Goal: Find specific page/section: Find specific page/section

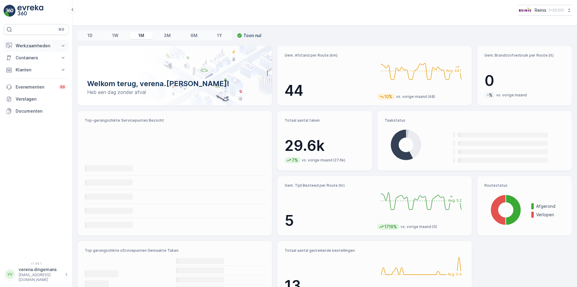
click at [58, 46] on button "Werkzaamheden" at bounding box center [36, 46] width 65 height 12
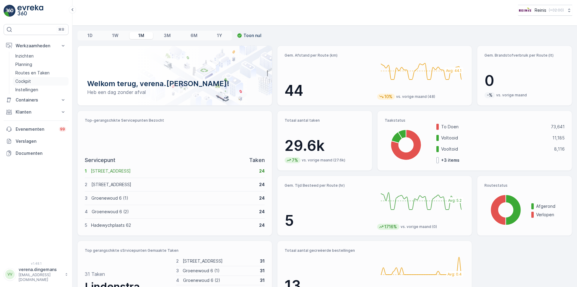
click at [26, 80] on p "Cockpit" at bounding box center [23, 81] width 16 height 6
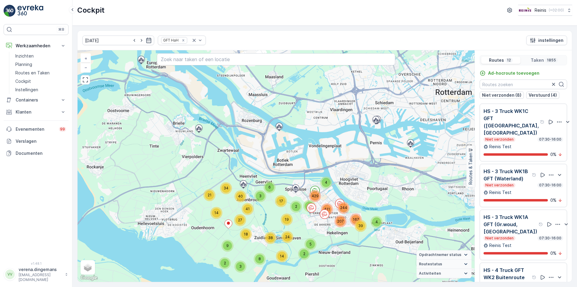
click at [175, 38] on div "GFT HaH" at bounding box center [182, 40] width 48 height 10
click at [181, 39] on icon "Remove GFT HaH" at bounding box center [183, 40] width 4 height 4
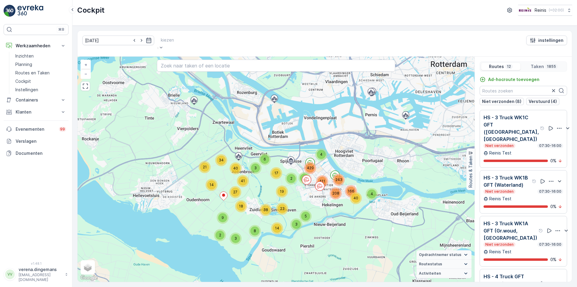
click at [174, 41] on div at bounding box center [167, 40] width 13 height 7
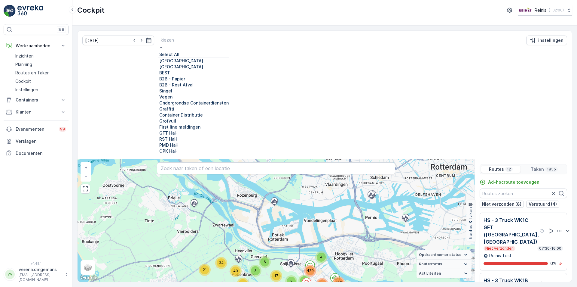
click at [158, 61] on div at bounding box center [158, 61] width 0 height 0
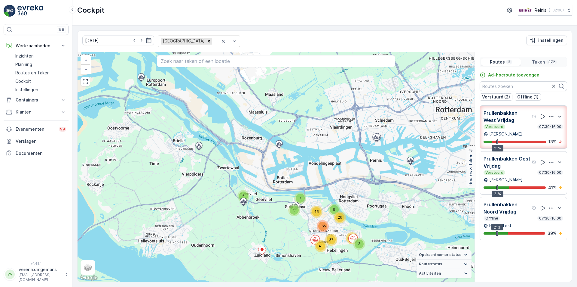
click at [515, 177] on p "[PERSON_NAME]" at bounding box center [506, 180] width 33 height 6
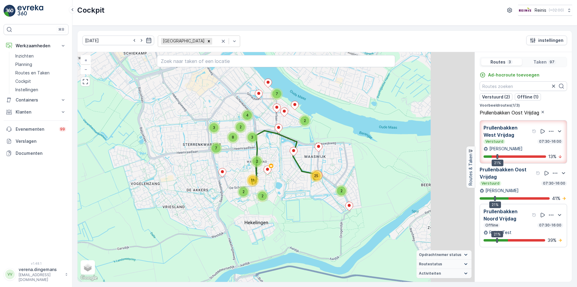
drag, startPoint x: 371, startPoint y: 185, endPoint x: 310, endPoint y: 190, distance: 61.0
click at [310, 190] on div "4 25 2 2 2 2 11 2 7 2 3 8 7 3 4 + − Satelliet stappenplan Terrein Hybride Leafl…" at bounding box center [276, 166] width 397 height 229
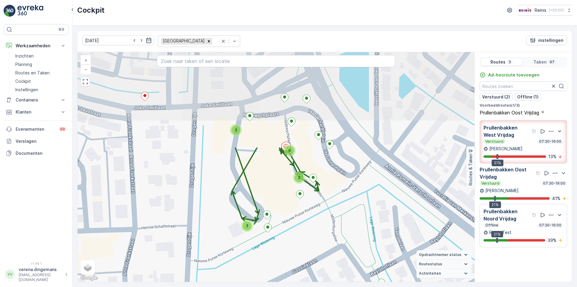
drag, startPoint x: 318, startPoint y: 110, endPoint x: 311, endPoint y: 229, distance: 118.7
click at [311, 229] on div "3 3 2 6 2 2 2 2 2 2 + − Satelliet stappenplan Terrein Hybride Leaflet Sneltoets…" at bounding box center [276, 166] width 397 height 229
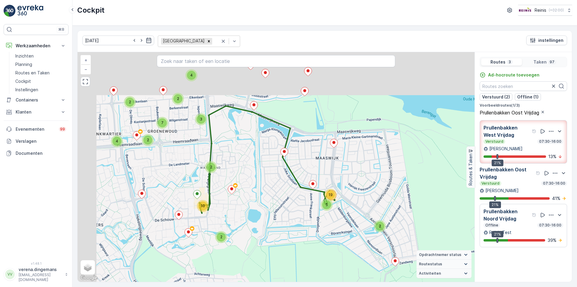
drag, startPoint x: 188, startPoint y: 105, endPoint x: 240, endPoint y: 158, distance: 75.1
click at [240, 158] on div "4 5 19 2 2 2 10 7 2 2 7 4 2 3 4 + − Satelliet stappenplan Terrein Hybride Leafl…" at bounding box center [276, 166] width 397 height 229
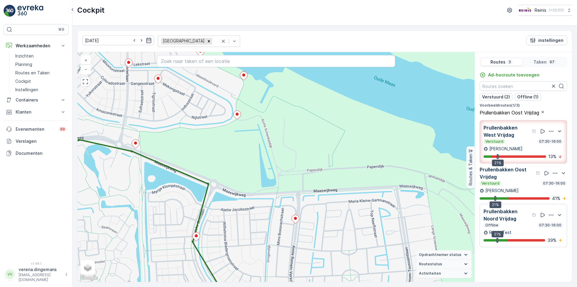
drag, startPoint x: 517, startPoint y: 197, endPoint x: 478, endPoint y: 182, distance: 41.4
click at [517, 197] on div "Prullenbakken Oost Vrijdag Verstuurd 07:30-16:00 Etiënne Duarte 21% 41 %" at bounding box center [524, 183] width 88 height 35
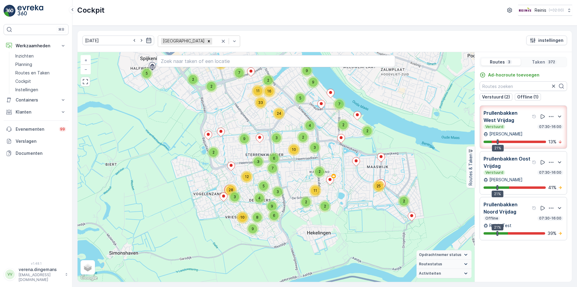
drag, startPoint x: 346, startPoint y: 263, endPoint x: 514, endPoint y: 118, distance: 221.8
click at [514, 118] on div "4 2 2 19 7 6 5 25 2 5 2 9 9 6 9 9 4 10 8 3 2 3 2 2 2 11 4 2 2 7 24 16 11 33 7 6…" at bounding box center [325, 166] width 495 height 229
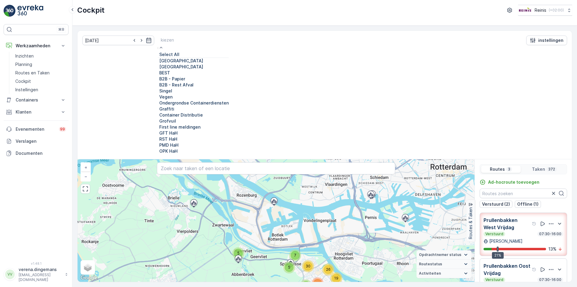
scroll to position [30, 0]
click at [158, 79] on div at bounding box center [158, 79] width 0 height 0
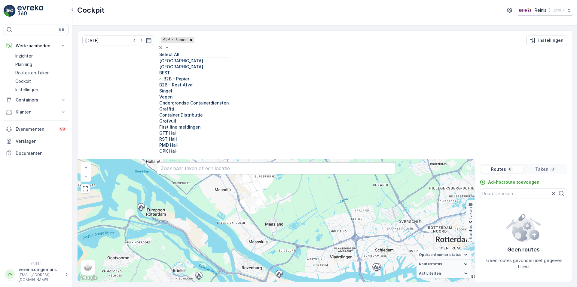
click at [158, 88] on div "B2B - Rest Afval" at bounding box center [193, 85] width 71 height 6
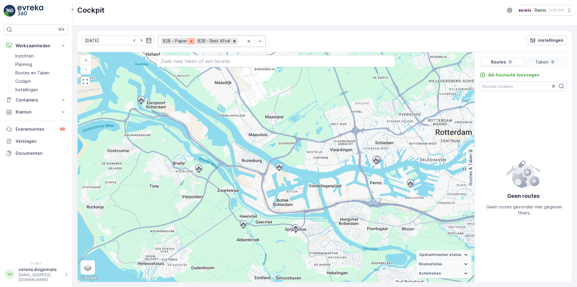
click at [189, 40] on icon "Remove B2B - Papier" at bounding box center [191, 41] width 4 height 4
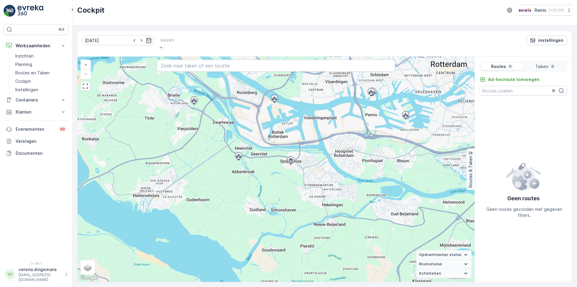
click at [177, 42] on div "kiezen" at bounding box center [167, 43] width 19 height 16
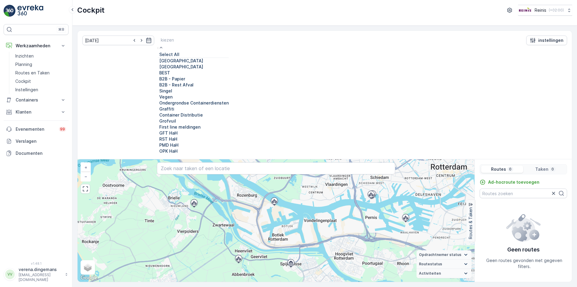
scroll to position [60, 0]
click at [158, 103] on div at bounding box center [158, 103] width 0 height 0
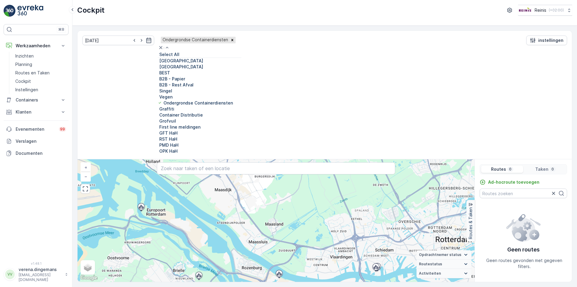
click at [220, 43] on div "Ondergrondse Containerdiensten" at bounding box center [198, 40] width 75 height 6
click at [232, 40] on icon "Remove Ondergrondse Containerdiensten" at bounding box center [233, 40] width 2 height 2
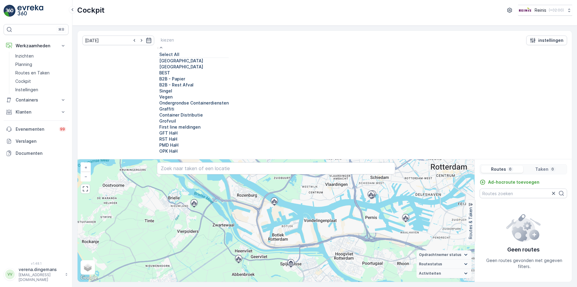
scroll to position [60, 0]
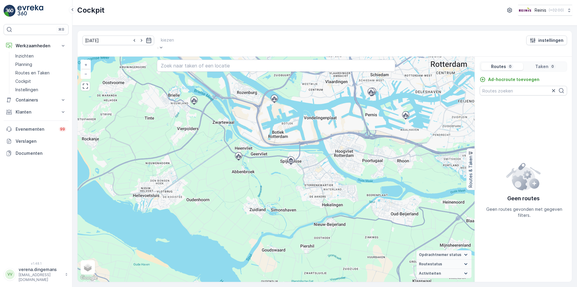
click at [171, 41] on div at bounding box center [167, 40] width 13 height 7
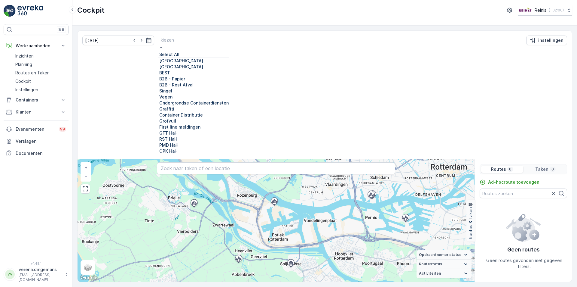
click at [158, 67] on div at bounding box center [158, 67] width 0 height 0
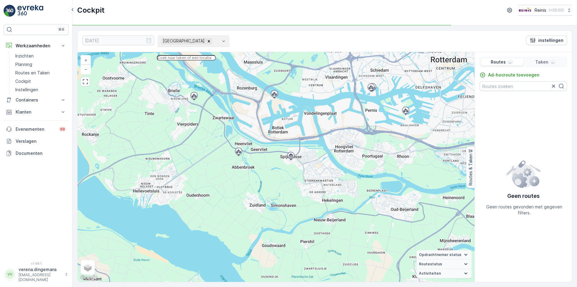
click at [216, 60] on input "text" at bounding box center [186, 57] width 59 height 5
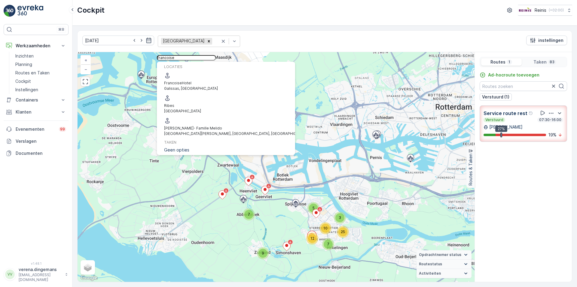
click at [216, 57] on input "francoise" at bounding box center [186, 57] width 59 height 5
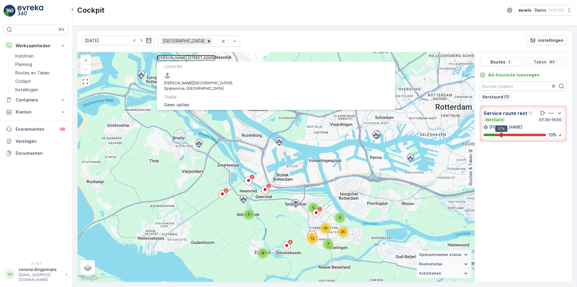
type input "francoise le poolestraat 5"
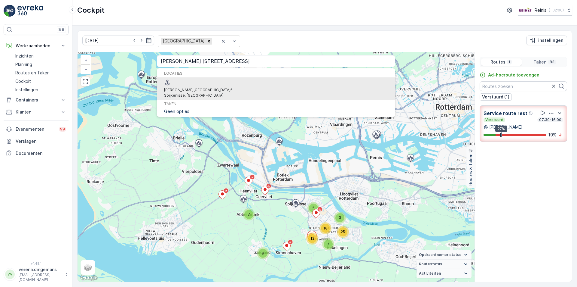
click at [202, 93] on p "Spijkenisse, [GEOGRAPHIC_DATA]" at bounding box center [198, 95] width 69 height 5
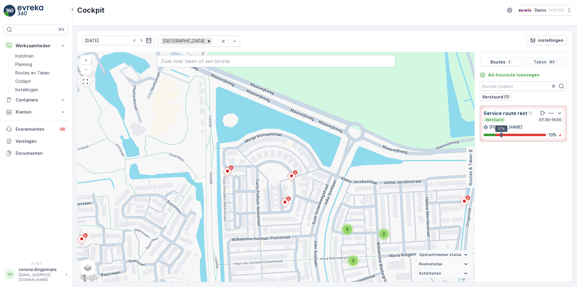
click at [523, 129] on div "Service route rest Verstuurd 07:30-16:00 Henk van Es 27% 19 %" at bounding box center [524, 123] width 80 height 29
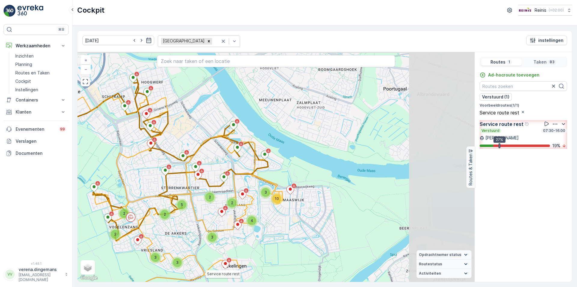
drag, startPoint x: 399, startPoint y: 174, endPoint x: 225, endPoint y: 148, distance: 176.3
click at [258, 176] on icon at bounding box center [90, 176] width 385 height 263
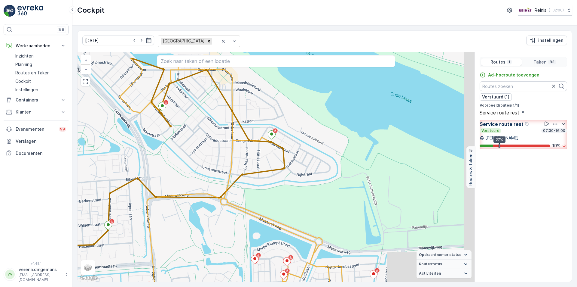
drag, startPoint x: 312, startPoint y: 108, endPoint x: 186, endPoint y: 159, distance: 136.4
click at [195, 120] on div "3 2 2 2 2 5 3 + − Satelliet stappenplan Terrein Hybride Leaflet Sneltoetsen Kaa…" at bounding box center [276, 166] width 397 height 229
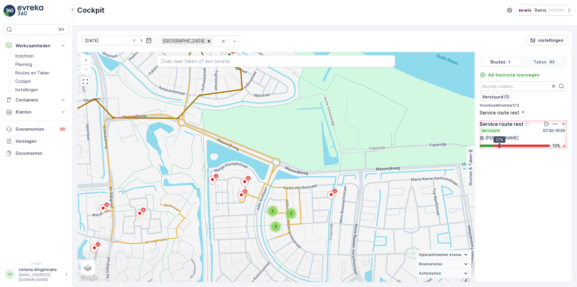
drag, startPoint x: 287, startPoint y: 234, endPoint x: 283, endPoint y: 169, distance: 65.1
click at [283, 169] on div "3 2 2 2 2 5 3 + − Satelliet stappenplan Terrein Hybride Leaflet Sneltoetsen Kaa…" at bounding box center [276, 166] width 397 height 229
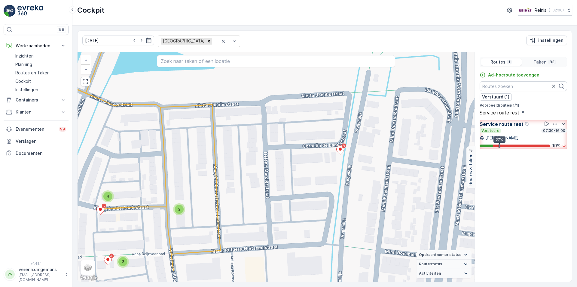
drag, startPoint x: 327, startPoint y: 204, endPoint x: 267, endPoint y: 168, distance: 69.5
click at [267, 168] on div "2 2 2 2 4 2 + − Satelliet stappenplan Terrein Hybride Leaflet Sneltoetsen Kaart…" at bounding box center [276, 166] width 397 height 229
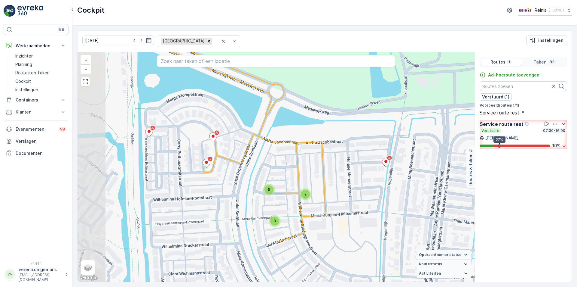
drag, startPoint x: 198, startPoint y: 174, endPoint x: 287, endPoint y: 179, distance: 88.2
click at [291, 179] on div "2 2 2 2 2 5 3 + − Satelliet stappenplan Terrein Hybride Leaflet Sneltoetsen Kaa…" at bounding box center [276, 166] width 397 height 229
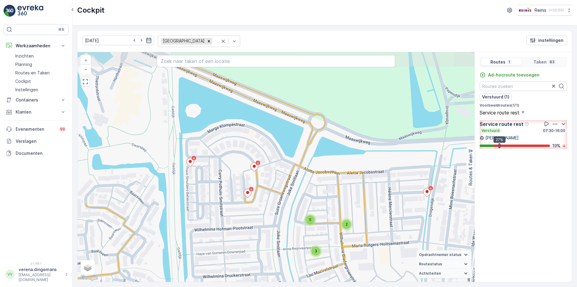
drag, startPoint x: 196, startPoint y: 152, endPoint x: 239, endPoint y: 180, distance: 51.1
click at [239, 180] on div "2 2 2 2 2 5 3 + − Satelliet stappenplan Terrein Hybride Leaflet Sneltoetsen Kaa…" at bounding box center [276, 166] width 397 height 229
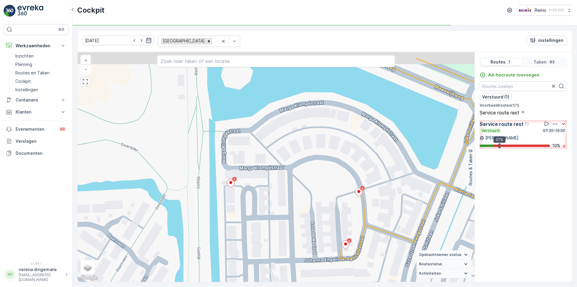
drag, startPoint x: 220, startPoint y: 170, endPoint x: 330, endPoint y: 225, distance: 122.8
click at [330, 225] on div "2 2 2 2 4 2 + − Satelliet stappenplan Terrein Hybride Leaflet Sneltoetsen Kaart…" at bounding box center [276, 166] width 397 height 229
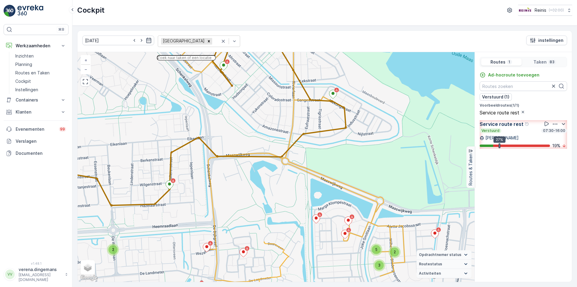
click at [216, 59] on input "text" at bounding box center [186, 57] width 59 height 5
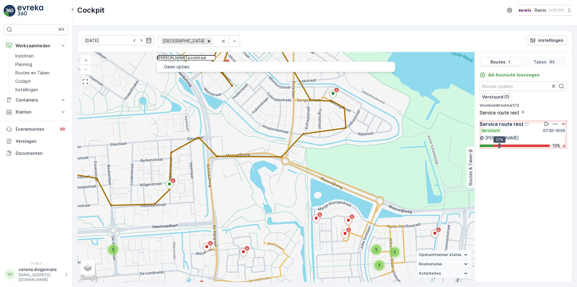
type input "francoise le poolstraat"
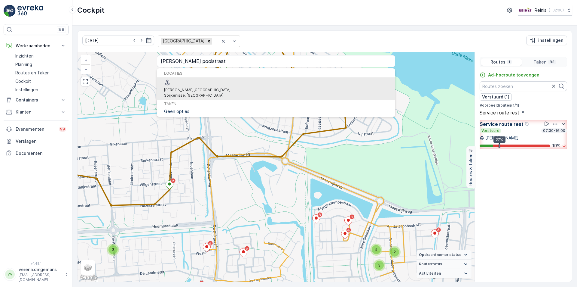
click at [205, 88] on span "[PERSON_NAME][GEOGRAPHIC_DATA]" at bounding box center [197, 90] width 66 height 5
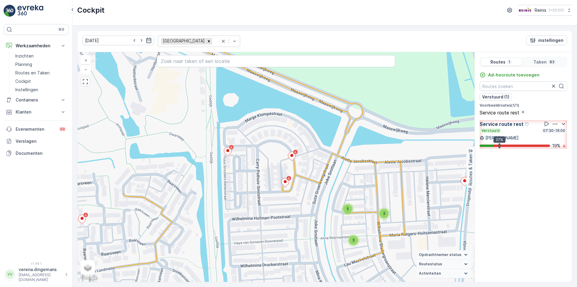
drag, startPoint x: 334, startPoint y: 242, endPoint x: 314, endPoint y: 203, distance: 44.1
click at [314, 203] on div "2 2 2 2 2 5 3 + − Satelliet stappenplan Terrein Hybride Leaflet Sneltoetsen Kaa…" at bounding box center [276, 166] width 397 height 229
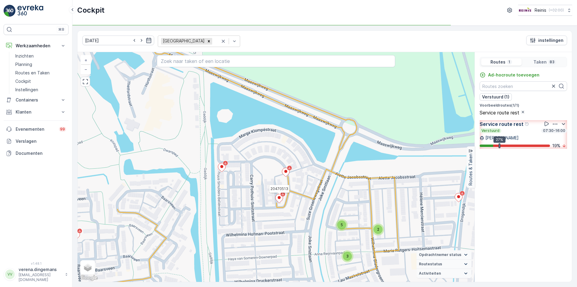
drag, startPoint x: 286, startPoint y: 184, endPoint x: 280, endPoint y: 200, distance: 17.0
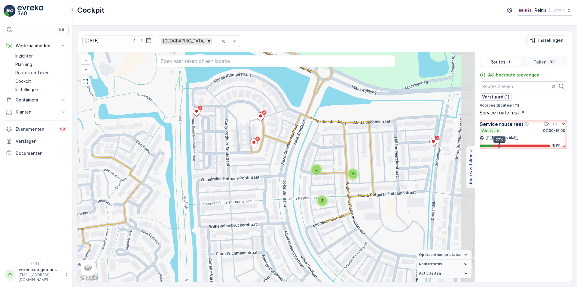
drag, startPoint x: 306, startPoint y: 216, endPoint x: 280, endPoint y: 160, distance: 62.2
click at [280, 160] on div "2 2 2 2 2 5 3 + − Satelliet stappenplan Terrein Hybride Leaflet Sneltoetsen Kaa…" at bounding box center [276, 166] width 397 height 229
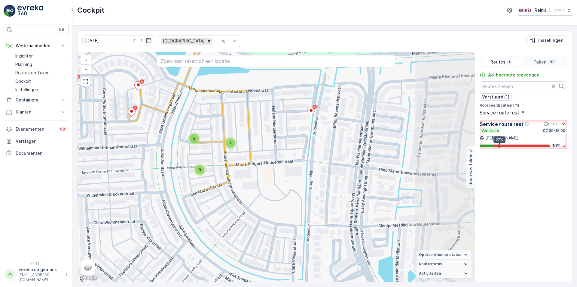
drag, startPoint x: 409, startPoint y: 159, endPoint x: 288, endPoint y: 129, distance: 124.9
click at [288, 129] on div "2 2 2 2 2 5 3 + − Satelliet stappenplan Terrein Hybride Leaflet Sneltoetsen Kaa…" at bounding box center [276, 166] width 397 height 229
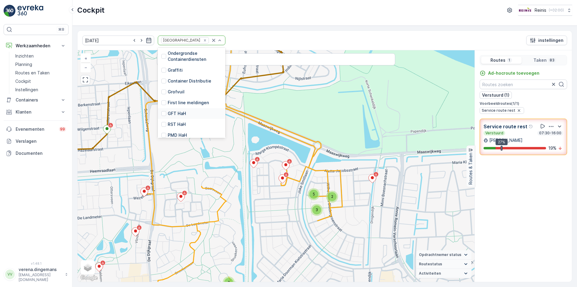
scroll to position [117, 0]
click at [161, 108] on div at bounding box center [163, 109] width 5 height 5
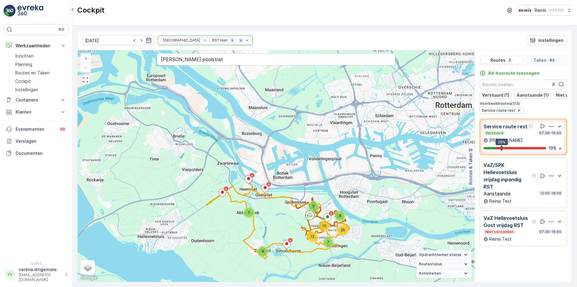
click at [230, 40] on icon "Remove RST HaH" at bounding box center [232, 40] width 4 height 4
click at [196, 43] on div "[GEOGRAPHIC_DATA]" at bounding box center [189, 40] width 62 height 10
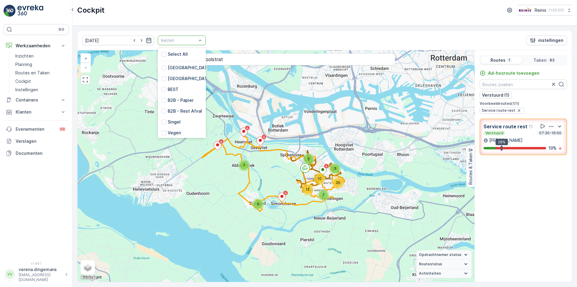
scroll to position [120, 0]
click at [158, 94] on div "GFT HaH" at bounding box center [182, 98] width 48 height 11
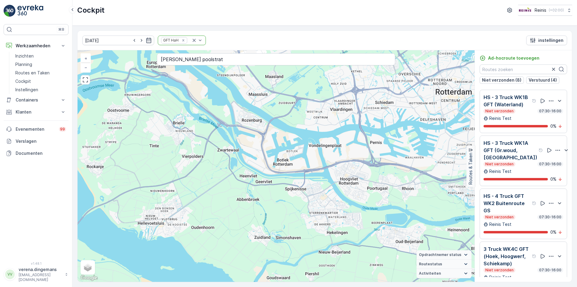
scroll to position [60, 0]
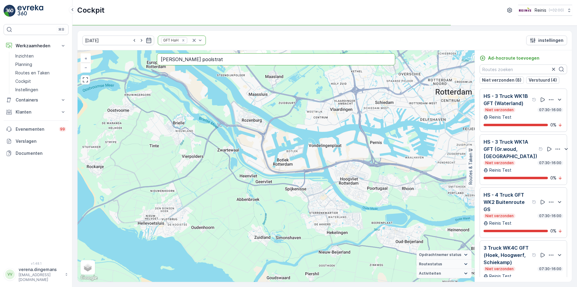
click at [218, 55] on input "[PERSON_NAME] poolstrat" at bounding box center [276, 59] width 238 height 12
drag, startPoint x: 223, startPoint y: 58, endPoint x: 69, endPoint y: 65, distance: 154.1
click at [69, 65] on div "⌘B Werkzaamheden Inzichten Planning Routes en Taken Cockpit Instellingen Contai…" at bounding box center [288, 143] width 577 height 287
paste input "text"
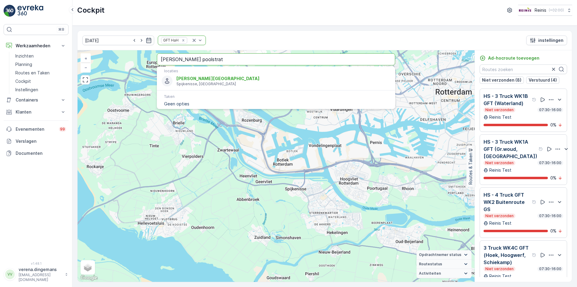
type input "[PERSON_NAME] poolstrat"
click at [207, 60] on input "[PERSON_NAME] poolstrat" at bounding box center [276, 59] width 238 height 12
click at [200, 84] on p "Spijkenisse, [GEOGRAPHIC_DATA]" at bounding box center [284, 83] width 214 height 5
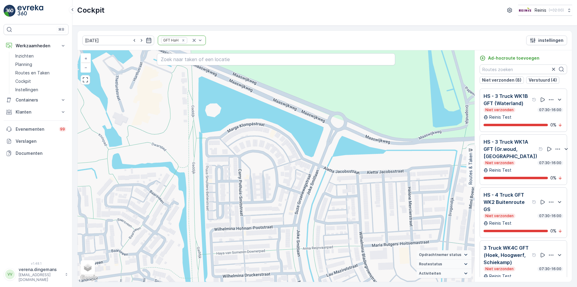
scroll to position [90, 0]
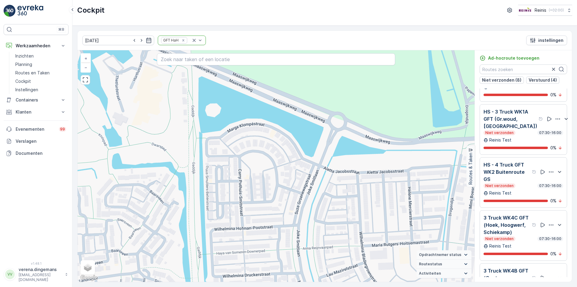
click at [524, 130] on div "Niet verzonden 07:30-16:00" at bounding box center [524, 132] width 80 height 5
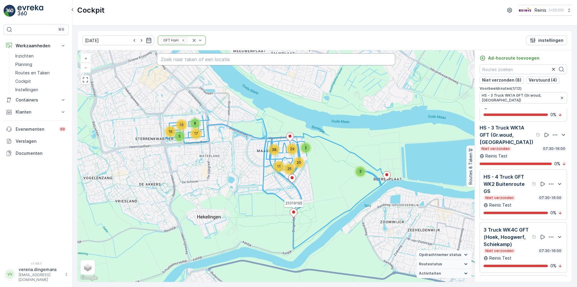
click at [226, 63] on input "text" at bounding box center [276, 59] width 238 height 12
paste input "[PERSON_NAME] poolstrat"
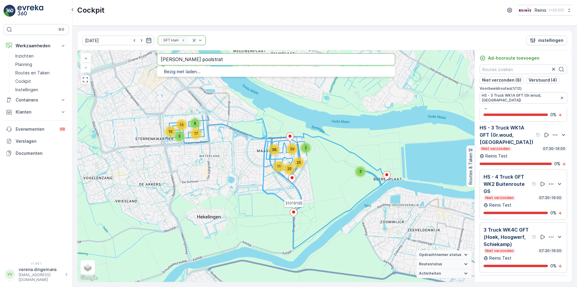
type input "[PERSON_NAME] poolstrat"
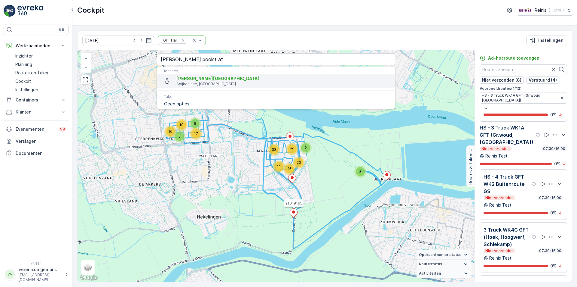
click at [201, 79] on span "[PERSON_NAME][GEOGRAPHIC_DATA]" at bounding box center [218, 78] width 83 height 5
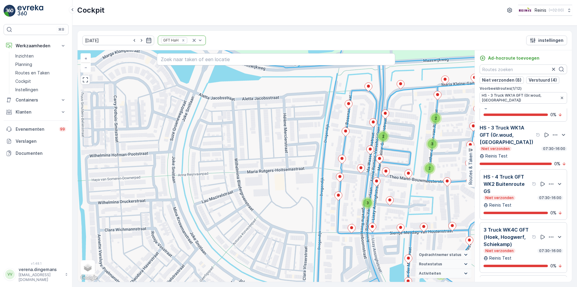
drag, startPoint x: 447, startPoint y: 135, endPoint x: 417, endPoint y: 136, distance: 30.1
click at [417, 136] on div "2 2 2 2 2 2 2 2 2 2 2 2 2 2 3 2 2 2 2 2 2 3 3 2 2 2 2 2 2 2 2 3 3 3 2 21019195 …" at bounding box center [276, 165] width 397 height 231
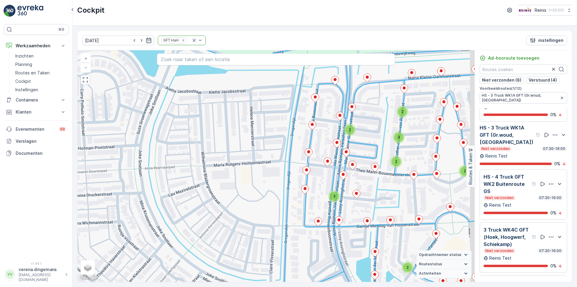
drag, startPoint x: 366, startPoint y: 146, endPoint x: 333, endPoint y: 139, distance: 33.7
click at [333, 139] on div "2 2 2 2 2 2 2 2 2 2 2 2 2 2 3 2 2 2 2 2 2 3 3 2 2 2 2 2 2 2 2 3 3 3 2 21019195 …" at bounding box center [276, 165] width 397 height 231
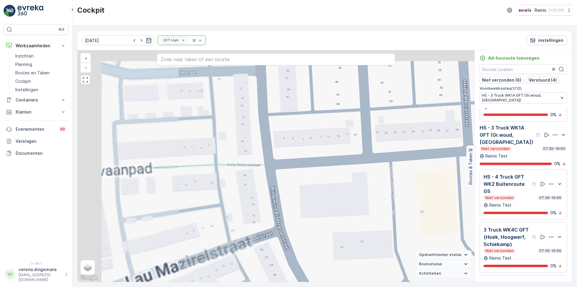
drag, startPoint x: 188, startPoint y: 155, endPoint x: 370, endPoint y: 169, distance: 181.8
click at [370, 169] on div "2 2 21019195 + − Satelliet stappenplan Terrein Hybride Leaflet Sneltoetsen Kaar…" at bounding box center [276, 165] width 397 height 231
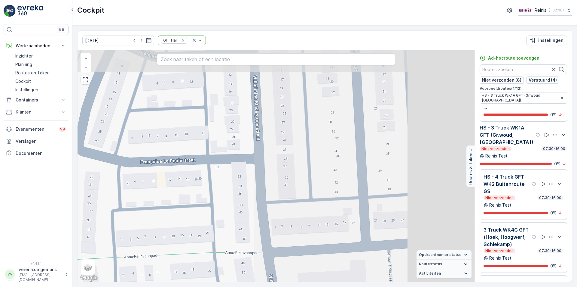
drag, startPoint x: 249, startPoint y: 168, endPoint x: 119, endPoint y: 190, distance: 132.1
click at [119, 190] on div "2 2 21019195 + − Satelliet stappenplan Terrein Hybride Leaflet Sneltoetsen Kaar…" at bounding box center [276, 165] width 397 height 231
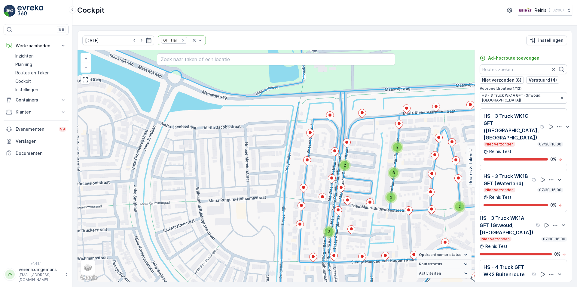
scroll to position [0, 0]
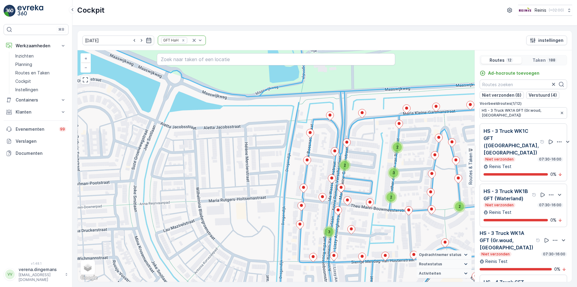
click at [525, 157] on div "Niet verzonden 07:30-16:00" at bounding box center [524, 159] width 80 height 5
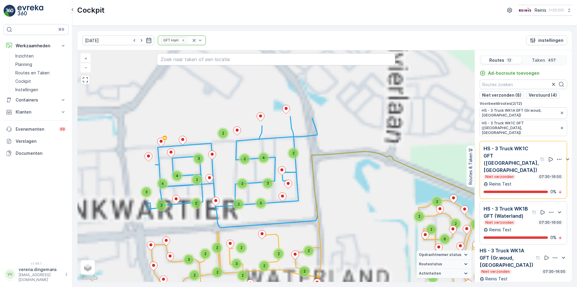
drag, startPoint x: 296, startPoint y: 158, endPoint x: 348, endPoint y: 205, distance: 70.1
click at [348, 205] on div "2 2 3 2 3 2 2 3 2 3 4 3 3 2 2 3 3 3 2 2 2 2 2 4 3 2 2 8 3 2 2 4 4 2 5 2 2 2 2 7…" at bounding box center [276, 165] width 397 height 231
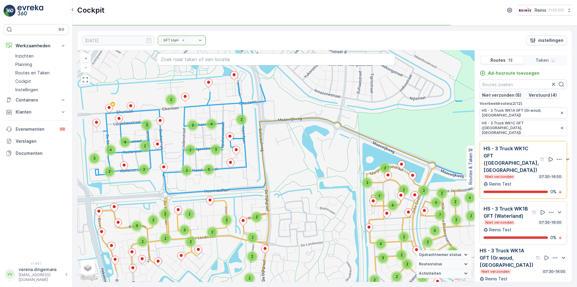
drag, startPoint x: 335, startPoint y: 206, endPoint x: 283, endPoint y: 172, distance: 62.1
click at [283, 172] on div "2 2 3 2 3 2 2 3 2 3 4 3 3 2 2 3 3 3 2 2 2 2 2 4 3 2 2 8 3 2 2 4 4 2 5 2 2 2 2 7…" at bounding box center [276, 165] width 397 height 231
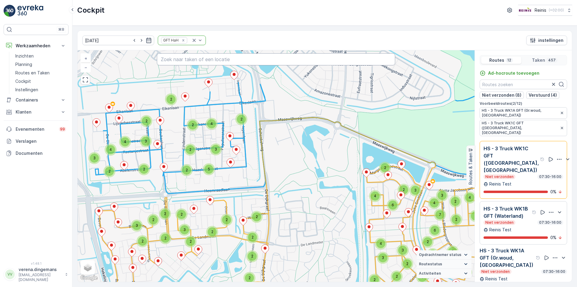
click at [237, 61] on input "text" at bounding box center [276, 59] width 238 height 12
paste input "[PERSON_NAME] poolstrat"
type input "[PERSON_NAME] poolstrat"
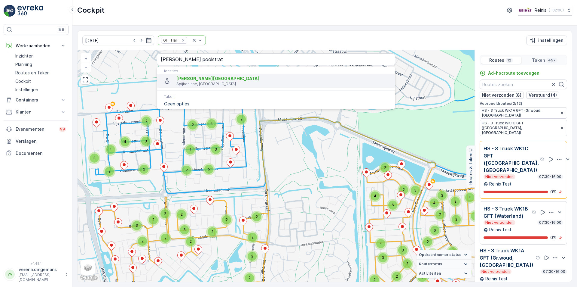
click at [200, 78] on span "[PERSON_NAME][GEOGRAPHIC_DATA]" at bounding box center [218, 78] width 83 height 5
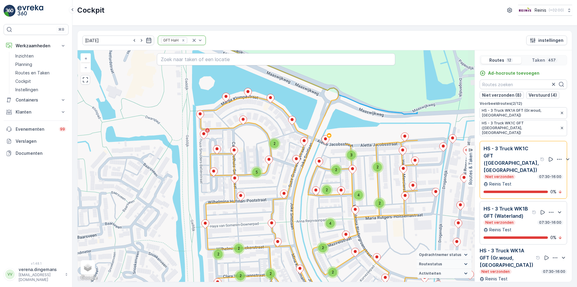
drag, startPoint x: 346, startPoint y: 176, endPoint x: 250, endPoint y: 155, distance: 98.6
click at [250, 155] on div "2 2 2 2 2 2 2 2 2 2 2 2 2 4 2 2 2 2 2 2 2 3 2 2 4 4 2 2 2 5 2 2 2 2 2 2 2 2 2 2…" at bounding box center [276, 165] width 397 height 231
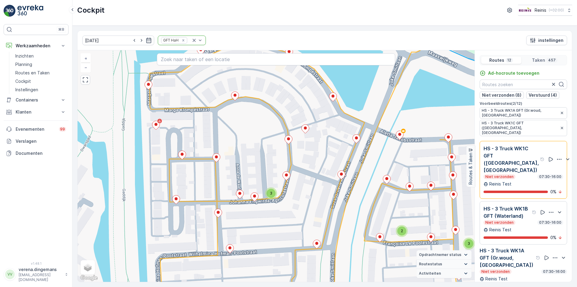
drag, startPoint x: 236, startPoint y: 129, endPoint x: 241, endPoint y: 137, distance: 9.9
click at [241, 137] on div "2 2 2 2 2 2 2 2 2 2 2 2 2 3 3 2 3 2 2 2 2 2 2 2 2 2 2 2 2 2 2 2 + − Satelliet s…" at bounding box center [276, 165] width 397 height 231
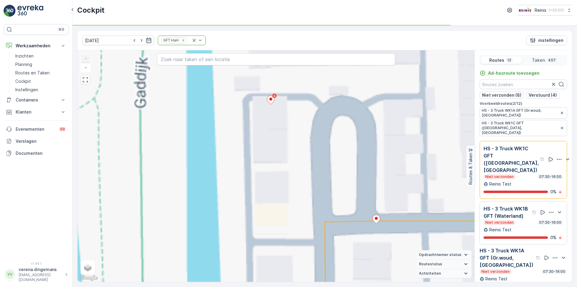
drag, startPoint x: 327, startPoint y: 128, endPoint x: 273, endPoint y: 132, distance: 54.3
click at [195, 110] on div "2 2 2 2 2 2 2 + − Satelliet stappenplan Terrein Hybride Leaflet Sneltoetsen Kaa…" at bounding box center [276, 165] width 397 height 231
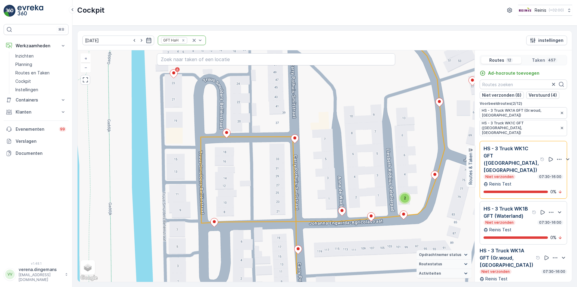
drag, startPoint x: 307, startPoint y: 211, endPoint x: 275, endPoint y: 180, distance: 44.7
click at [275, 180] on div "2 2 2 2 2 3 3 2 2 2 2 + − Satelliet stappenplan Terrein Hybride Leaflet Sneltoe…" at bounding box center [276, 165] width 397 height 231
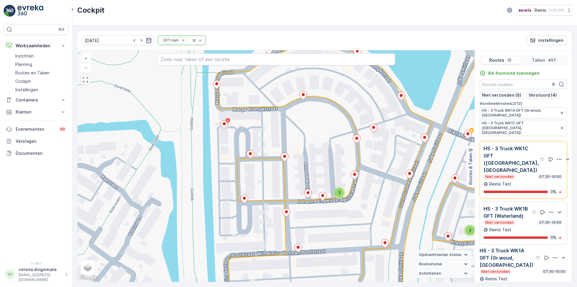
drag, startPoint x: 420, startPoint y: 179, endPoint x: 278, endPoint y: 146, distance: 146.2
click at [265, 136] on div "2 2 2 2 2 2 2 2 2 2 2 2 2 3 3 2 3 2 2 2 2 2 2 2 2 2 2 2 2 2 2 2 + − Satelliet s…" at bounding box center [276, 165] width 397 height 231
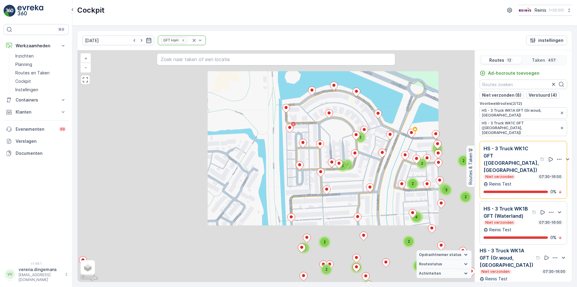
drag, startPoint x: 333, startPoint y: 158, endPoint x: 223, endPoint y: 152, distance: 109.9
click at [215, 153] on div "2 2 2 2 2 2 2 2 2 2 2 2 2 3 3 2 3 2 2 2 2 2 2 2 2 2 2 2 2 2 2 2 2 2 2 2 2 2 2 2…" at bounding box center [276, 165] width 397 height 231
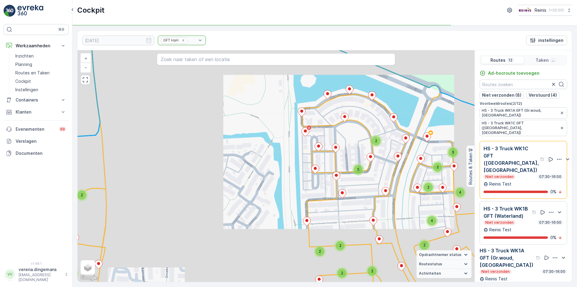
click at [293, 168] on div "2 2 2 2 2 2 2 2 2 2 2 2 2 4 2 2 2 2 2 2 2 3 2 2 4 4 2 2 2 5 2 2 2 2 2 2 2 2 2 2…" at bounding box center [276, 165] width 397 height 231
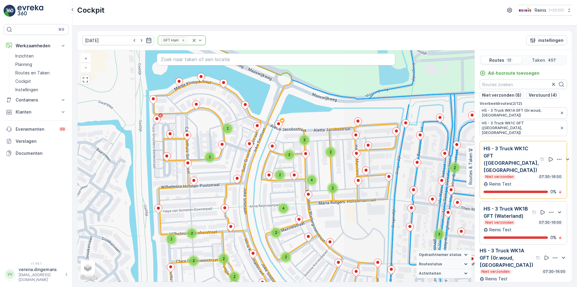
drag, startPoint x: 431, startPoint y: 179, endPoint x: 399, endPoint y: 174, distance: 32.2
click at [399, 174] on div "2 2 2 3 2 2 2 2 2 2 2 2 2 2 2 2 3 3 3 2 3 2 2 2 3 2 2 3 2 2 2 2 2 2 2 2 2 2 2 2…" at bounding box center [276, 165] width 397 height 231
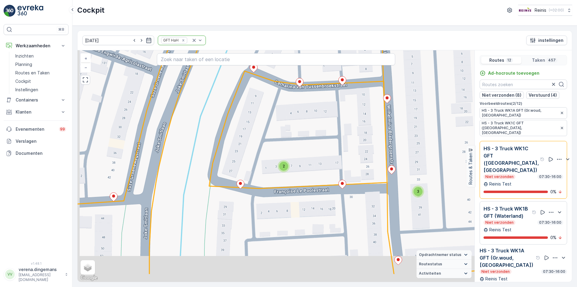
drag, startPoint x: 291, startPoint y: 188, endPoint x: 299, endPoint y: 157, distance: 32.2
click at [299, 157] on div "2 2 2 2 2 3 3 2 2 2 2 21019983 + − Satelliet stappenplan Terrein Hybride Leafle…" at bounding box center [276, 165] width 397 height 231
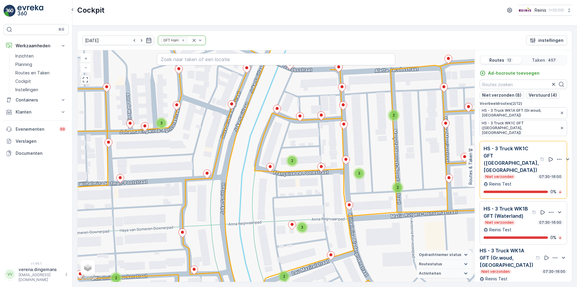
click at [520, 168] on div "HS - 3 Truck WK1C GFT ([GEOGRAPHIC_DATA], [GEOGRAPHIC_DATA]) Niet verzonden 07:…" at bounding box center [524, 170] width 80 height 50
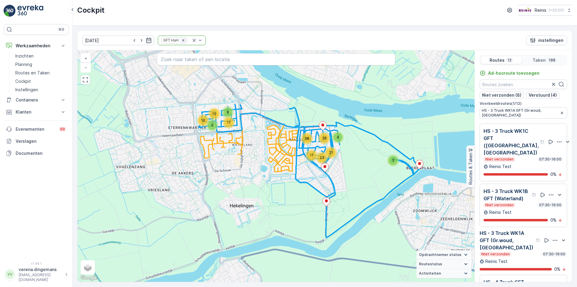
click at [181, 41] on icon "Remove GFT HaH" at bounding box center [183, 40] width 4 height 4
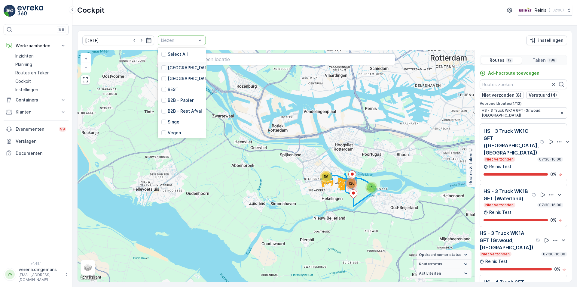
click at [161, 65] on div "[GEOGRAPHIC_DATA]" at bounding box center [186, 68] width 50 height 6
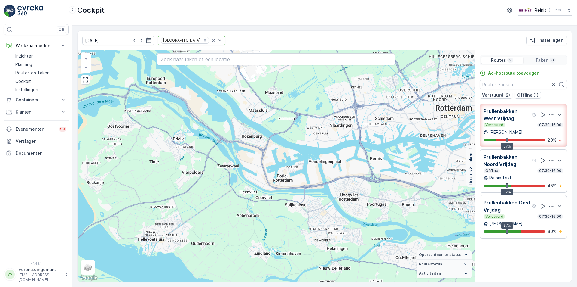
click at [528, 215] on div "Verstuurd 07:30-16:00" at bounding box center [524, 216] width 80 height 5
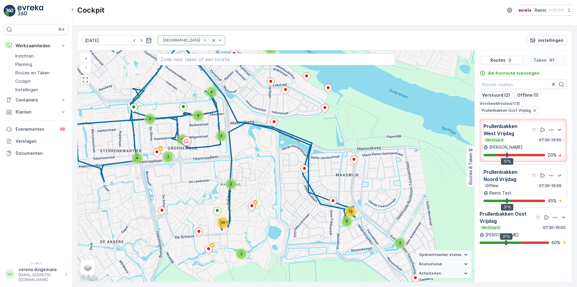
drag, startPoint x: 425, startPoint y: 198, endPoint x: 363, endPoint y: 192, distance: 62.2
click at [363, 192] on div "4 5 19 2 2 2 7 4 2 3 2 2 10 4 7 + − Satelliet stappenplan Terrein Hybride Leafl…" at bounding box center [276, 165] width 397 height 231
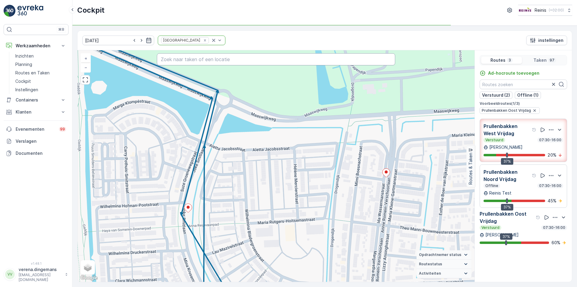
click at [211, 60] on input "text" at bounding box center [276, 59] width 238 height 12
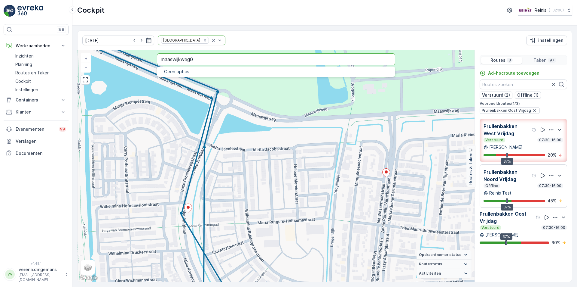
click at [218, 54] on input "maaswijkweg0" at bounding box center [276, 59] width 238 height 12
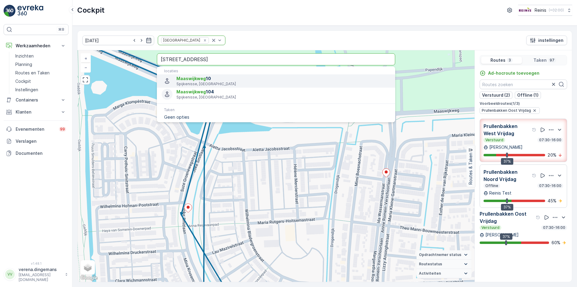
type input "[STREET_ADDRESS]"
click at [200, 81] on p "Spijkenisse, [GEOGRAPHIC_DATA]" at bounding box center [284, 83] width 214 height 5
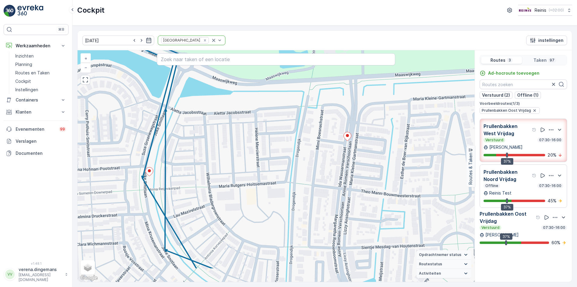
drag, startPoint x: 328, startPoint y: 193, endPoint x: 289, endPoint y: 155, distance: 54.2
click at [289, 155] on div "2 5 4 4 2 6 2 2 2 2 2 2 3 2 3 2 2 2 2 2 + − Satelliet stappenplan Terrein Hybri…" at bounding box center [276, 165] width 397 height 231
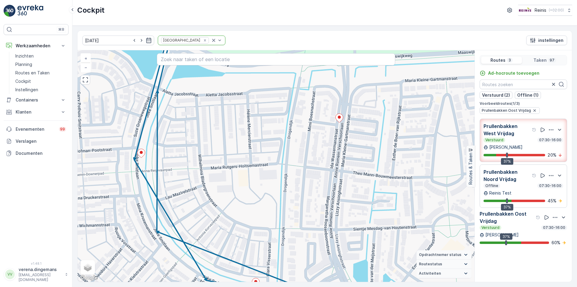
drag, startPoint x: 275, startPoint y: 159, endPoint x: 268, endPoint y: 142, distance: 19.1
click at [268, 142] on div "2 5 4 4 2 6 2 2 2 2 2 2 3 2 3 2 2 2 2 2 + − Satelliet stappenplan Terrein Hybri…" at bounding box center [276, 165] width 397 height 231
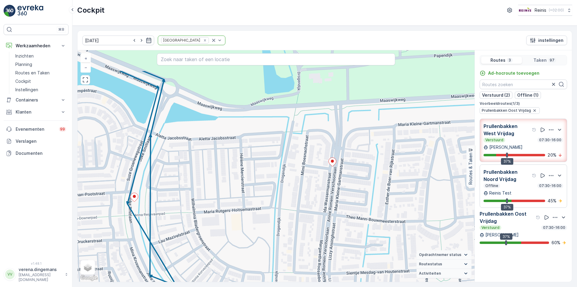
drag, startPoint x: 229, startPoint y: 90, endPoint x: 221, endPoint y: 137, distance: 48.0
click at [220, 138] on div "2 5 4 4 2 6 2 2 2 2 2 2 3 2 3 2 2 2 2 2 + − Satelliet stappenplan Terrein Hybri…" at bounding box center [276, 165] width 397 height 231
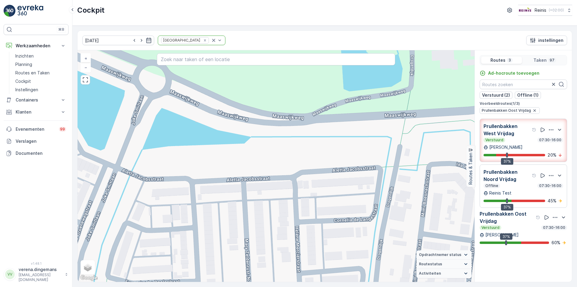
drag, startPoint x: 260, startPoint y: 149, endPoint x: 298, endPoint y: 158, distance: 39.0
click at [298, 158] on div "3 3 2 6 2 2 2 2 2 2 + − Satelliet stappenplan Terrein Hybride Leaflet Sneltoets…" at bounding box center [276, 165] width 397 height 231
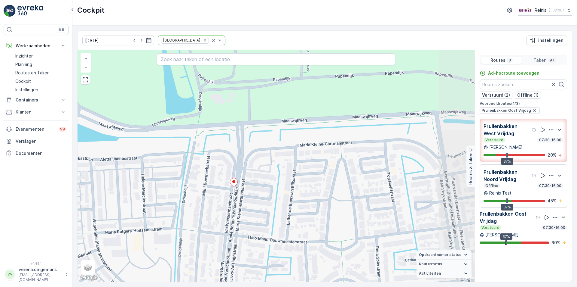
drag, startPoint x: 355, startPoint y: 163, endPoint x: 200, endPoint y: 153, distance: 155.8
click at [200, 153] on div "2 5 4 4 2 6 2 2 2 2 2 2 3 2 3 2 2 2 2 2 + − Satelliet stappenplan Terrein Hybri…" at bounding box center [276, 165] width 397 height 231
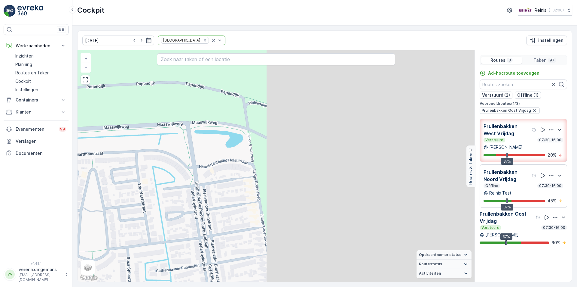
drag, startPoint x: 392, startPoint y: 146, endPoint x: 143, endPoint y: 157, distance: 249.2
click at [143, 157] on div "2 5 4 4 2 6 2 2 2 2 2 2 3 2 3 2 2 2 2 2 + − Satelliet stappenplan Terrein Hybri…" at bounding box center [276, 165] width 397 height 231
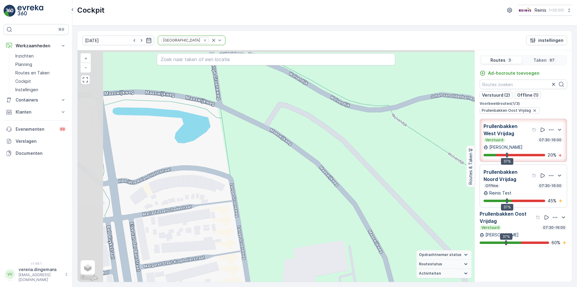
drag, startPoint x: 184, startPoint y: 137, endPoint x: 221, endPoint y: 179, distance: 56.3
click at [221, 179] on div "3 3 2 6 2 2 2 2 2 2 + − Satelliet stappenplan Terrein Hybride Leaflet Sneltoets…" at bounding box center [276, 165] width 397 height 231
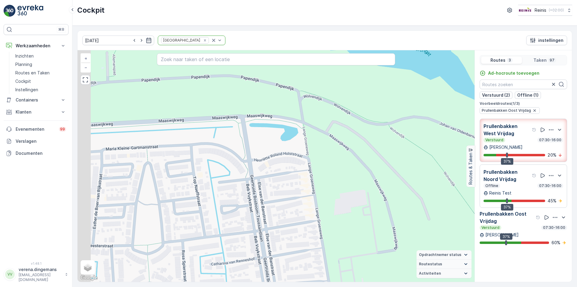
drag, startPoint x: 170, startPoint y: 183, endPoint x: 276, endPoint y: 146, distance: 112.7
click at [275, 147] on div "2 5 4 4 2 6 2 2 2 2 2 2 3 2 3 2 2 2 2 2 + − Satelliet stappenplan Terrein Hybri…" at bounding box center [276, 165] width 397 height 231
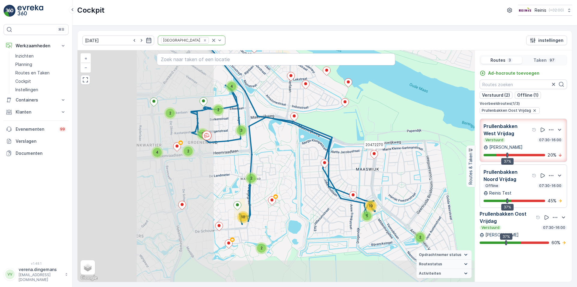
drag, startPoint x: 225, startPoint y: 174, endPoint x: 378, endPoint y: 152, distance: 154.3
click at [378, 152] on icon at bounding box center [375, 154] width 8 height 9
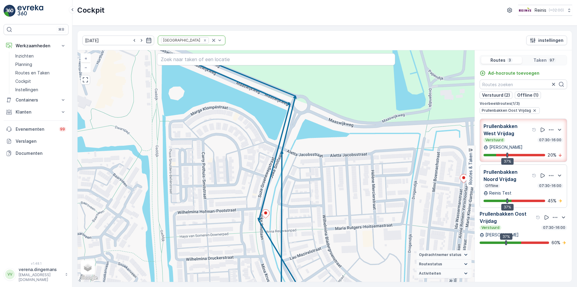
drag, startPoint x: 432, startPoint y: 123, endPoint x: 425, endPoint y: 155, distance: 32.0
click at [425, 155] on div "2 5 4 4 2 6 2 2 2 2 2 2 3 2 3 2 2 2 2 2 + − Satelliet stappenplan Terrein Hybri…" at bounding box center [276, 165] width 397 height 231
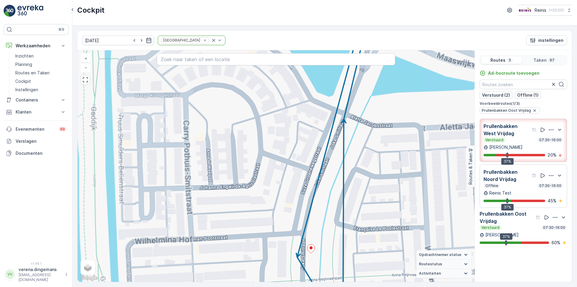
drag, startPoint x: 212, startPoint y: 183, endPoint x: 299, endPoint y: 165, distance: 88.6
click at [299, 165] on div "3 3 2 6 2 2 2 2 2 2 + − Satelliet stappenplan Terrein Hybride Leaflet Sneltoets…" at bounding box center [276, 165] width 397 height 231
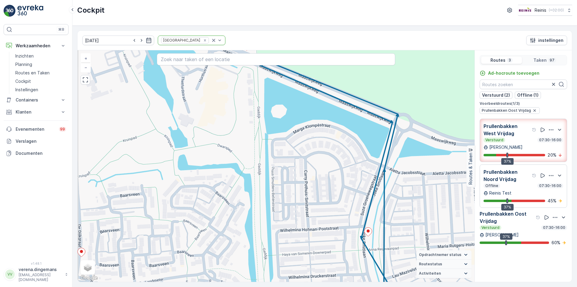
drag, startPoint x: 175, startPoint y: 174, endPoint x: 239, endPoint y: 201, distance: 69.1
click at [239, 201] on div "2 5 4 4 2 6 2 2 2 2 2 2 3 2 3 2 2 2 2 2 + − Satelliet stappenplan Terrein Hybri…" at bounding box center [276, 165] width 397 height 231
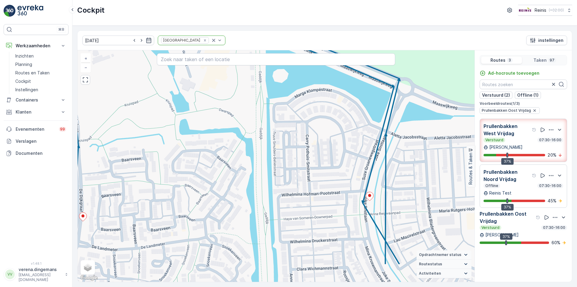
drag, startPoint x: 334, startPoint y: 207, endPoint x: 328, endPoint y: 166, distance: 41.4
click at [328, 166] on div "2 5 4 4 2 6 2 2 2 2 2 2 3 2 3 2 2 2 2 2 + − Satelliet stappenplan Terrein Hybri…" at bounding box center [276, 165] width 397 height 231
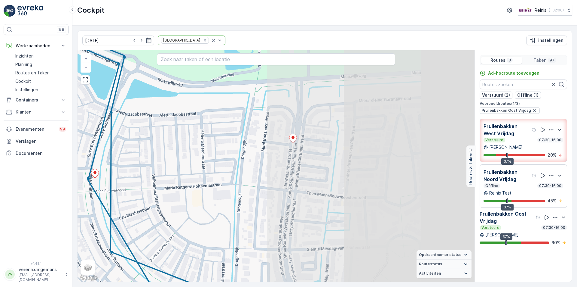
drag, startPoint x: 451, startPoint y: 185, endPoint x: 176, endPoint y: 162, distance: 276.1
click at [176, 162] on div "2 5 4 4 2 6 2 2 2 2 2 2 3 2 3 2 2 2 2 2 + − Satelliet stappenplan Terrein Hybri…" at bounding box center [276, 165] width 397 height 231
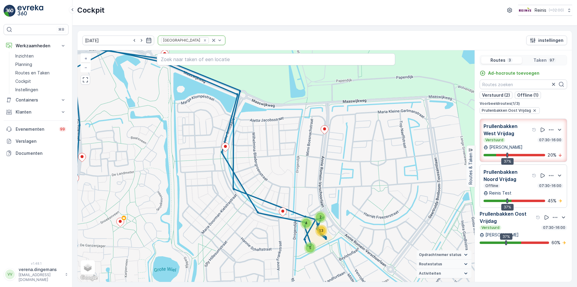
drag, startPoint x: 376, startPoint y: 135, endPoint x: 391, endPoint y: 131, distance: 15.7
click at [391, 131] on div "4 5 4 13 2 2 2 2 5 4 3 2 2 6 4 3 4 + − Satelliet stappenplan Terrein Hybride Le…" at bounding box center [276, 165] width 397 height 231
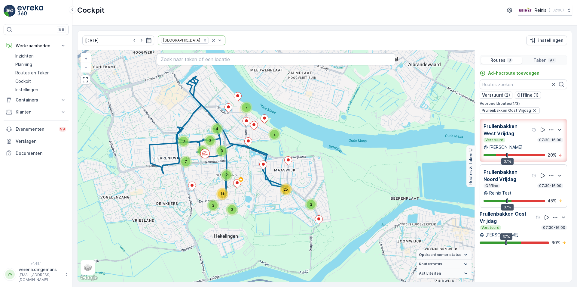
drag, startPoint x: 226, startPoint y: 147, endPoint x: 240, endPoint y: 168, distance: 24.7
click at [240, 168] on div "4 25 2 2 3 8 7 3 2 2 2 11 2 4 7 + − Satelliet stappenplan Terrein Hybride Leafl…" at bounding box center [276, 165] width 397 height 231
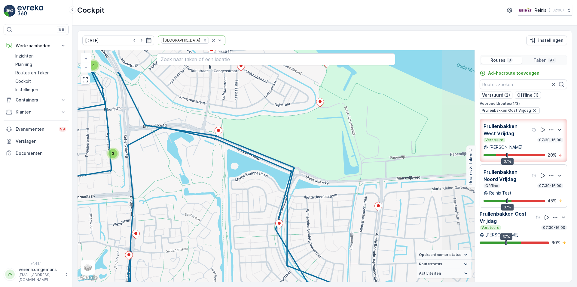
drag, startPoint x: 411, startPoint y: 124, endPoint x: 374, endPoint y: 169, distance: 58.3
click at [374, 169] on div "4 5 4 13 2 2 2 2 5 4 3 2 2 6 4 3 4 + − Satelliet stappenplan Terrein Hybride Le…" at bounding box center [276, 165] width 397 height 231
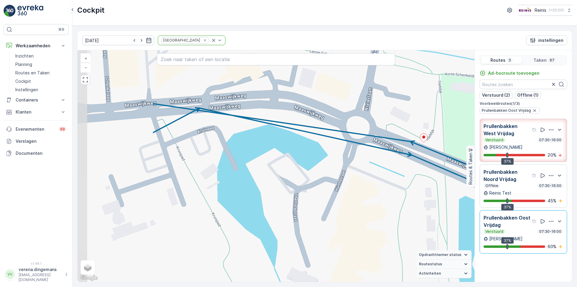
drag, startPoint x: 183, startPoint y: 153, endPoint x: 296, endPoint y: 201, distance: 122.6
click at [296, 201] on div "3 3 2 6 2 2 2 2 2 2 + − Satelliet stappenplan Terrein Hybride Leaflet Sneltoets…" at bounding box center [276, 165] width 397 height 231
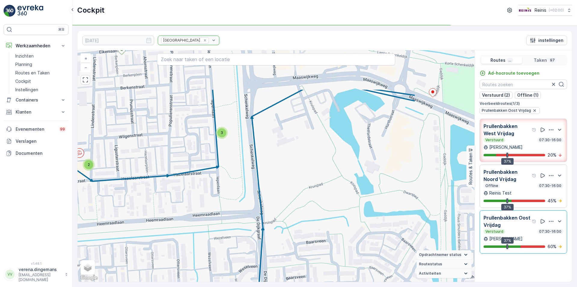
drag, startPoint x: 277, startPoint y: 131, endPoint x: 177, endPoint y: 193, distance: 117.6
click at [177, 193] on div "2 5 4 4 2 6 2 2 2 2 2 2 3 2 3 2 2 2 2 2 + − Satelliet stappenplan Terrein Hybri…" at bounding box center [276, 165] width 397 height 231
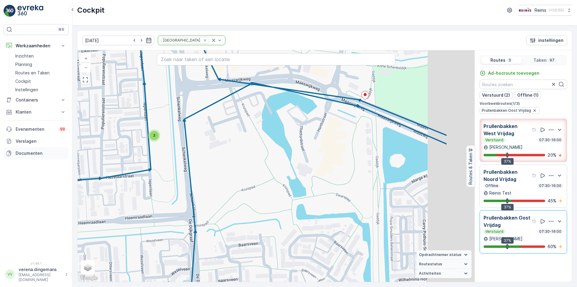
drag, startPoint x: 150, startPoint y: 156, endPoint x: 36, endPoint y: 155, distance: 113.7
click at [36, 155] on div "⌘B Werkzaamheden Inzichten Planning Routes en Taken Cockpit Instellingen Contai…" at bounding box center [288, 143] width 577 height 287
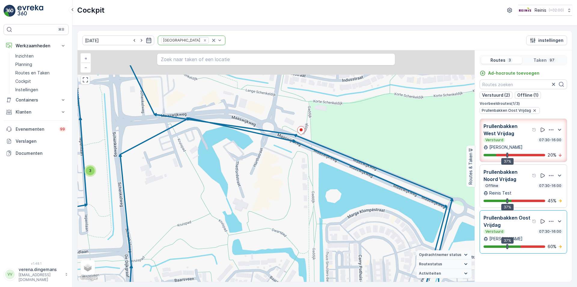
drag, startPoint x: 302, startPoint y: 135, endPoint x: 274, endPoint y: 181, distance: 53.7
click at [274, 181] on div "2 5 4 4 2 6 2 2 2 2 2 2 3 2 3 2 2 2 2 2 + − Satelliet stappenplan Terrein Hybri…" at bounding box center [276, 165] width 397 height 231
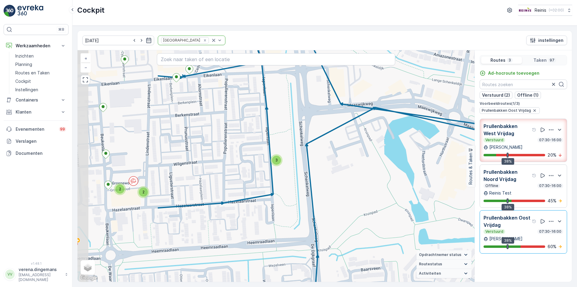
drag, startPoint x: 215, startPoint y: 153, endPoint x: 339, endPoint y: 163, distance: 124.3
click at [339, 163] on div "2 5 4 4 2 6 2 2 2 2 2 2 3 2 3 2 2 2 2 2 + − Satelliet stappenplan Terrein Hybri…" at bounding box center [276, 165] width 397 height 231
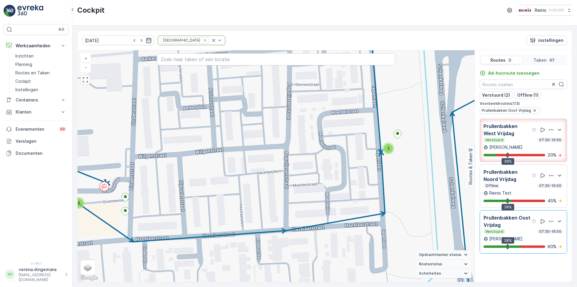
drag, startPoint x: 150, startPoint y: 178, endPoint x: 113, endPoint y: 184, distance: 37.4
click at [86, 190] on div "3 3 2 6 2 2 2 2 2 2 + − Satelliet stappenplan Terrein Hybride Leaflet Sneltoets…" at bounding box center [276, 165] width 397 height 231
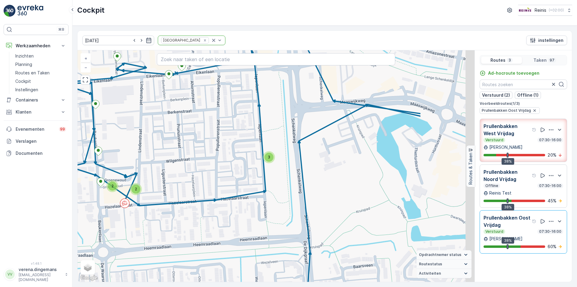
drag, startPoint x: 424, startPoint y: 95, endPoint x: 330, endPoint y: 92, distance: 93.9
click at [330, 92] on div "2 5 4 4 2 6 2 2 2 2 2 2 3 2 3 2 2 2 2 2 + − Satelliet stappenplan Terrein Hybri…" at bounding box center [276, 165] width 397 height 231
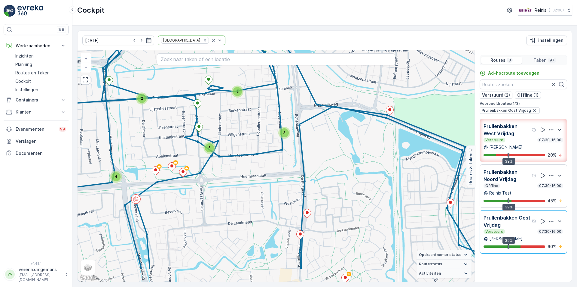
drag, startPoint x: 315, startPoint y: 189, endPoint x: 313, endPoint y: 148, distance: 41.0
click at [313, 148] on div "4 5 4 13 2 2 2 2 5 4 3 2 2 6 4 3 4 + − Satelliet stappenplan Terrein Hybride Le…" at bounding box center [276, 165] width 397 height 231
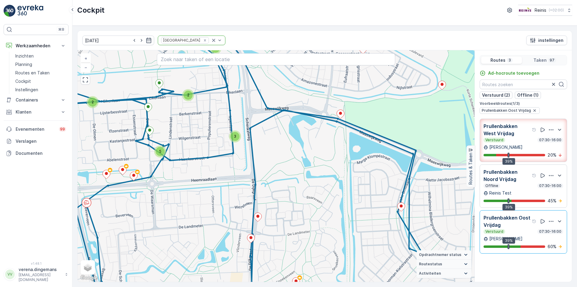
drag, startPoint x: 352, startPoint y: 144, endPoint x: 291, endPoint y: 134, distance: 61.9
click at [291, 134] on div "4 5 4 13 2 2 2 2 5 4 3 2 2 6 4 3 4 + − Satelliet stappenplan Terrein Hybride Le…" at bounding box center [276, 165] width 397 height 231
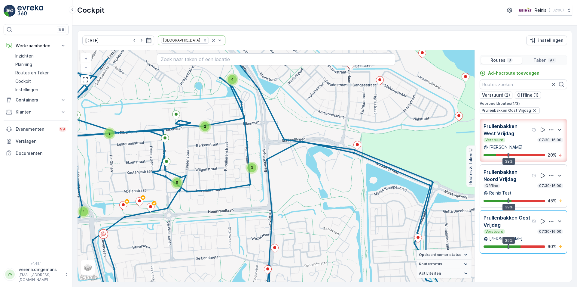
drag, startPoint x: 263, startPoint y: 144, endPoint x: 280, endPoint y: 176, distance: 35.5
click at [280, 176] on div "4 5 4 13 2 2 2 2 5 4 3 2 2 6 4 3 4 + − Satelliet stappenplan Terrein Hybride Le…" at bounding box center [276, 165] width 397 height 231
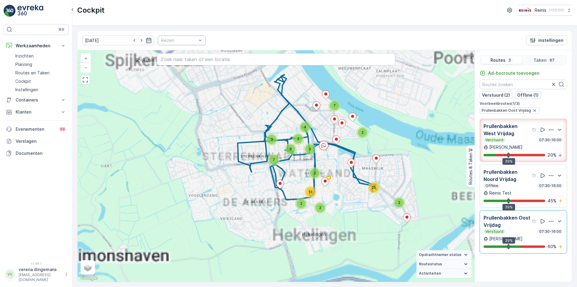
drag, startPoint x: 354, startPoint y: 140, endPoint x: 346, endPoint y: 101, distance: 39.6
click at [346, 101] on div "4 25 2 2 3 8 7 3 2 2 2 11 2 4 7 + − Satelliet stappenplan Terrein Hybride Leafl…" at bounding box center [276, 165] width 397 height 231
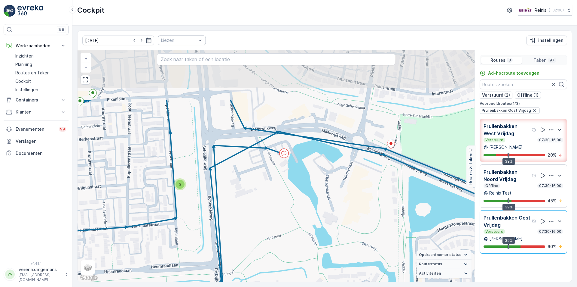
drag, startPoint x: 285, startPoint y: 100, endPoint x: 281, endPoint y: 174, distance: 73.2
click at [281, 174] on div "2 5 4 4 2 6 2 2 2 2 2 2 3 2 3 2 2 2 2 2 + − Satelliet stappenplan Terrein Hybri…" at bounding box center [276, 165] width 397 height 231
